Goal: Transaction & Acquisition: Purchase product/service

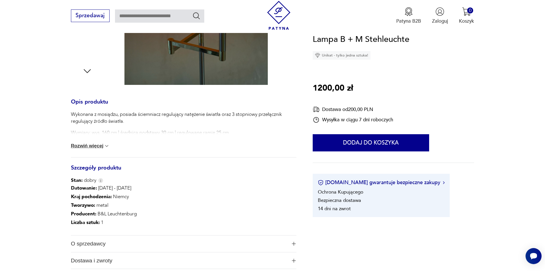
scroll to position [200, 0]
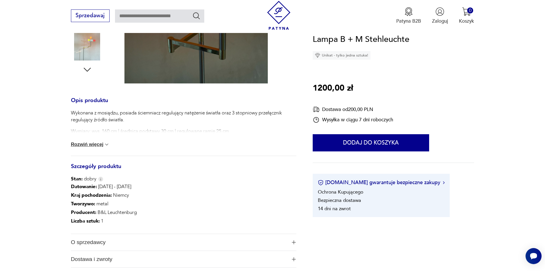
click at [97, 146] on button "Rozwiń więcej" at bounding box center [90, 144] width 39 height 6
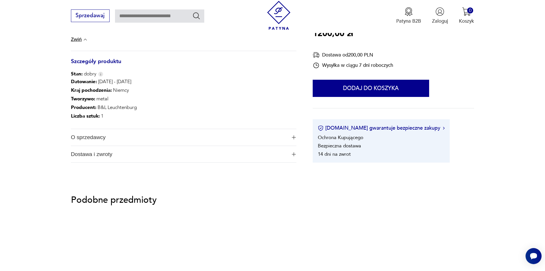
scroll to position [315, 0]
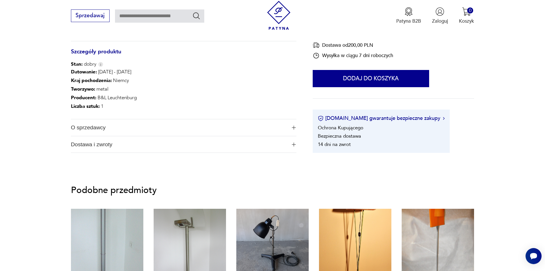
click at [144, 127] on span "O sprzedawcy" at bounding box center [179, 127] width 216 height 17
